Goal: Transaction & Acquisition: Download file/media

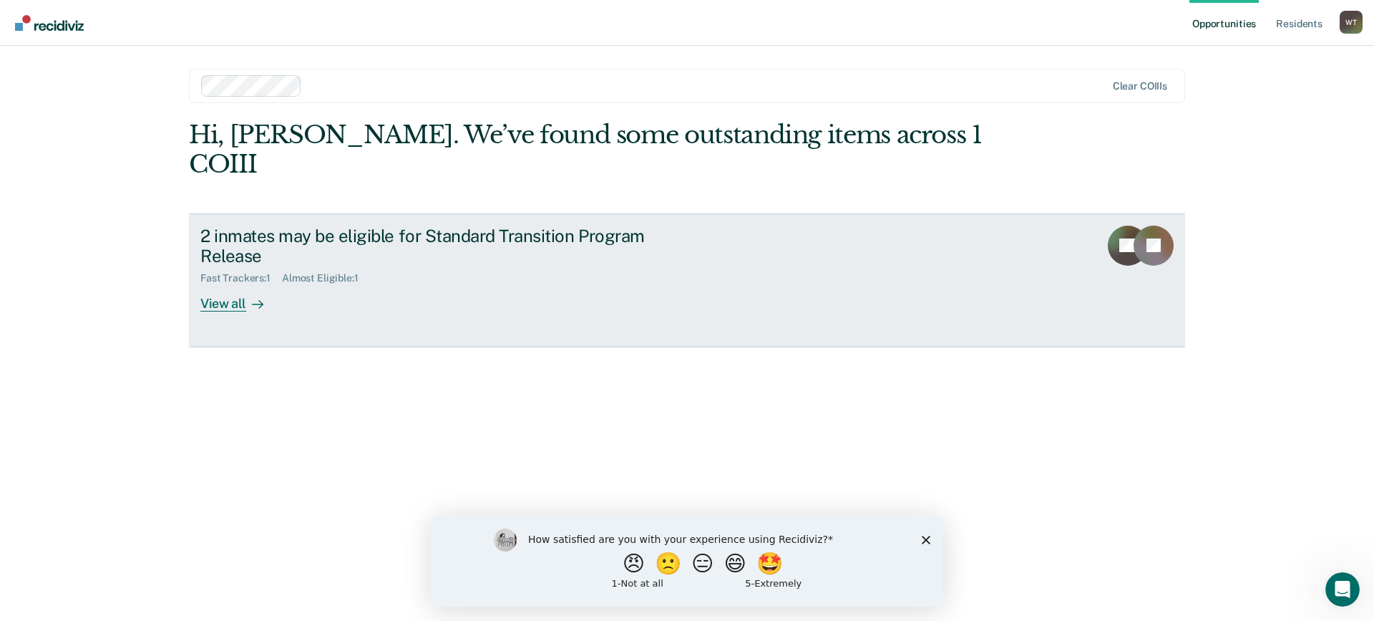
click at [250, 284] on div "View all" at bounding box center [240, 298] width 80 height 28
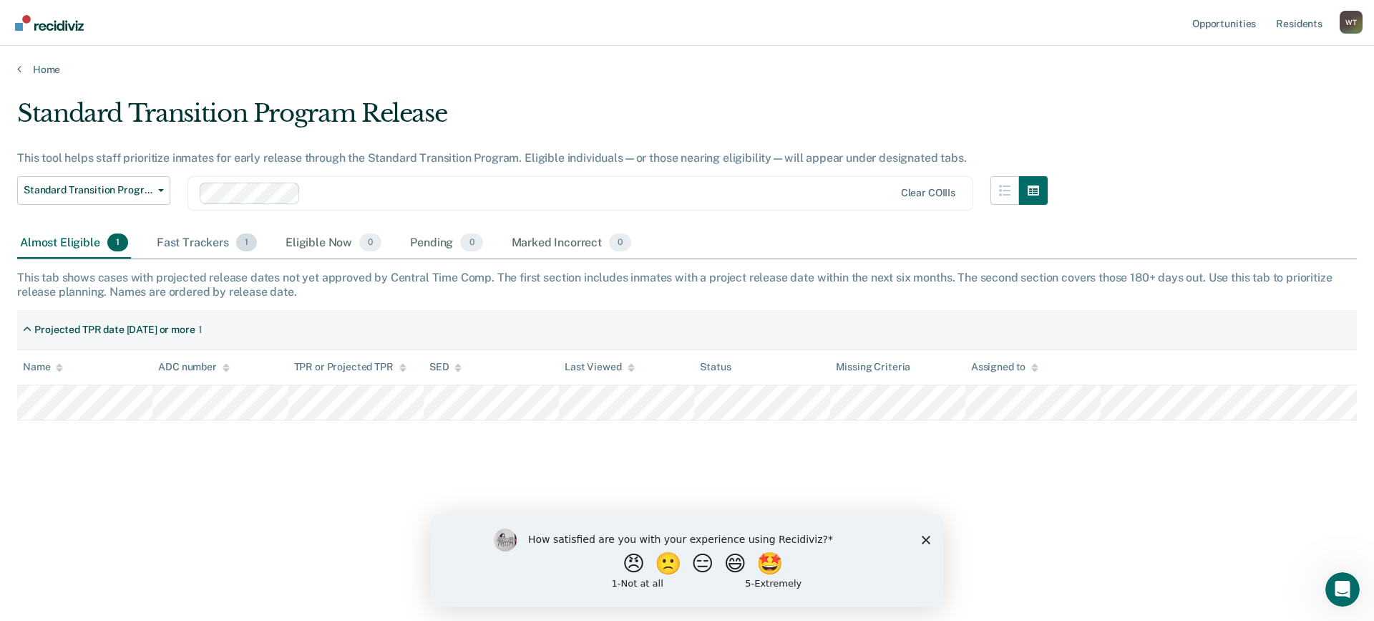
click at [215, 243] on div "Fast Trackers 1" at bounding box center [207, 243] width 106 height 31
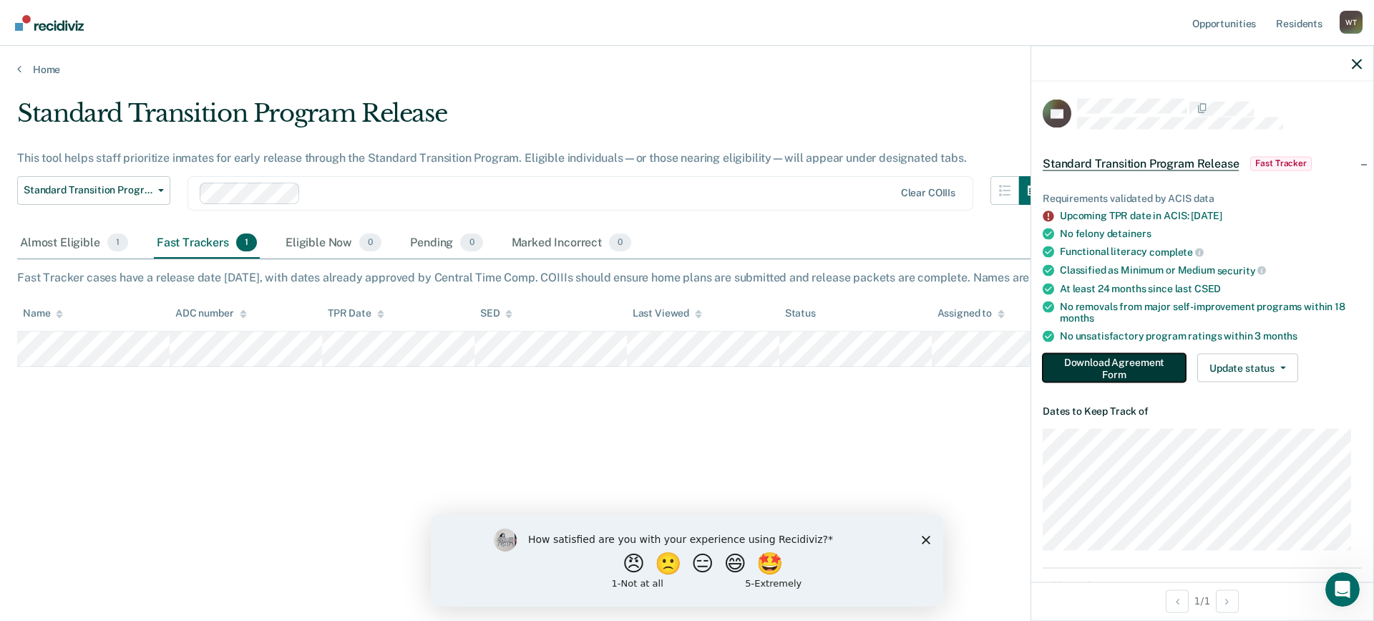
click at [1142, 361] on button "Download Agreement Form" at bounding box center [1114, 368] width 143 height 29
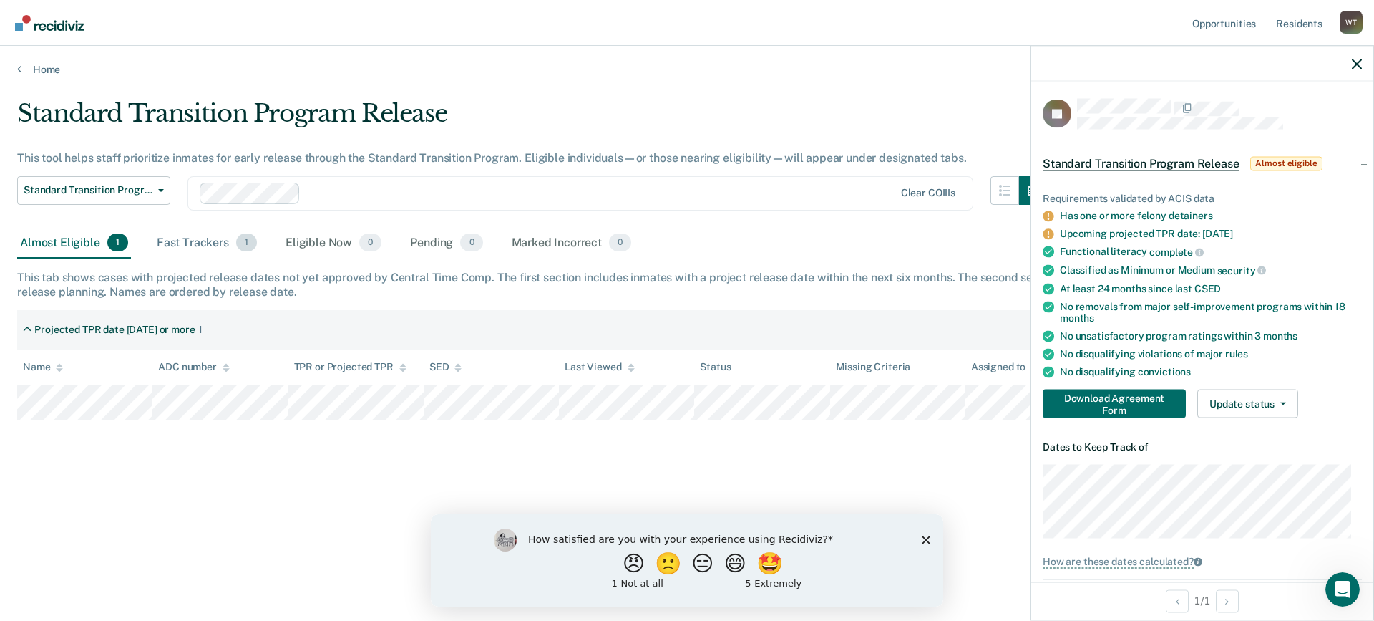
click at [226, 240] on div "Fast Trackers 1" at bounding box center [207, 243] width 106 height 31
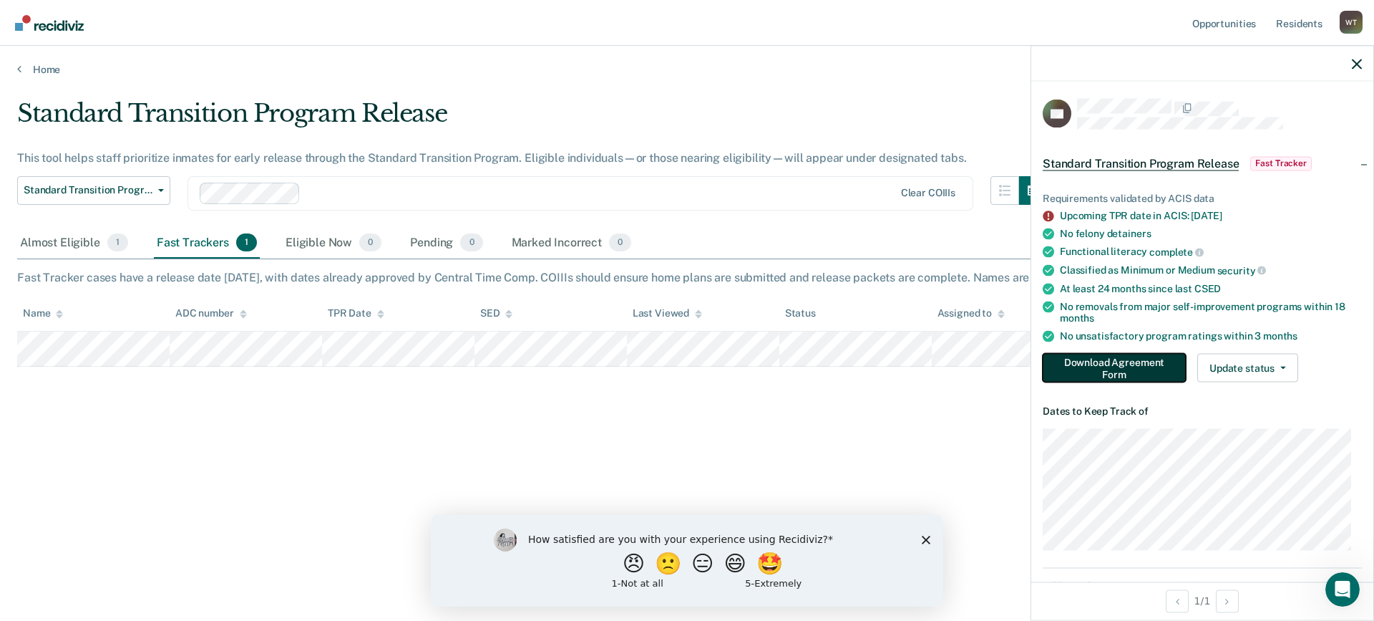
click at [1121, 371] on button "Download Agreement Form" at bounding box center [1114, 368] width 143 height 29
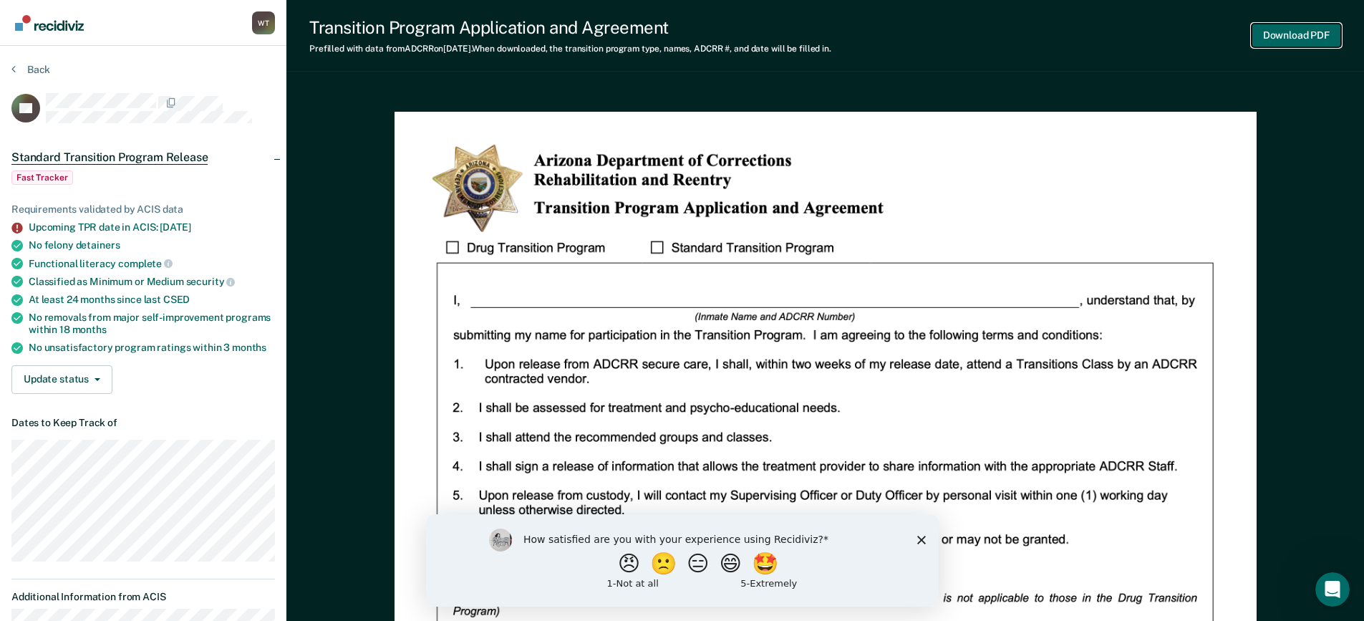
click at [1270, 39] on button "Download PDF" at bounding box center [1295, 36] width 89 height 24
